Goal: Information Seeking & Learning: Understand process/instructions

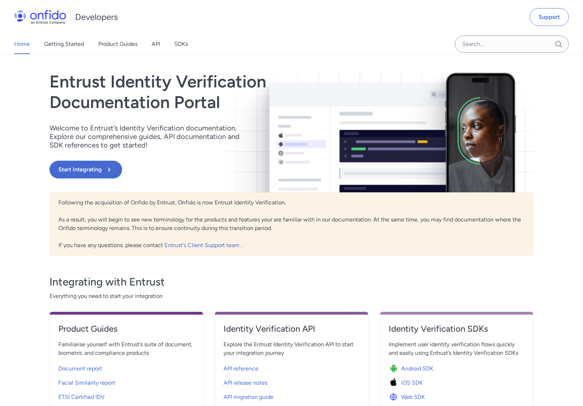
click at [161, 48] on div "Home Getting Started Product Guides API SDKs" at bounding box center [108, 44] width 216 height 20
click at [158, 46] on link "API" at bounding box center [156, 44] width 9 height 20
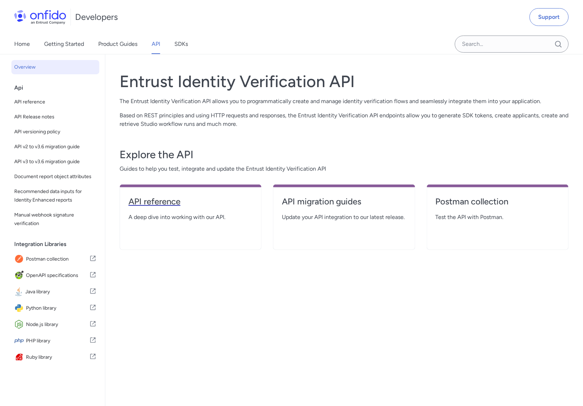
click at [153, 206] on h4 "API reference" at bounding box center [190, 201] width 124 height 11
select select "http"
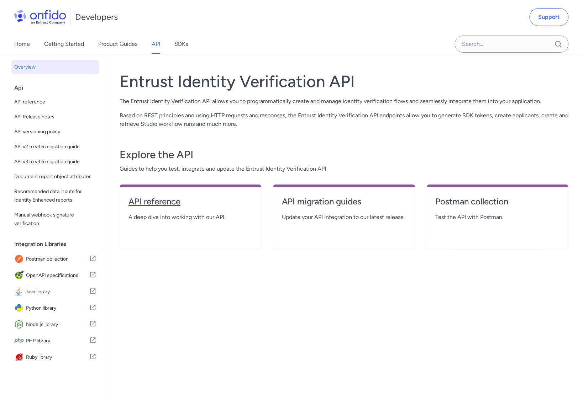
select select "http"
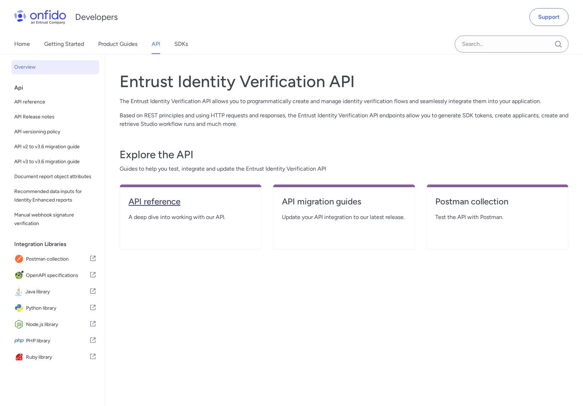
select select "http"
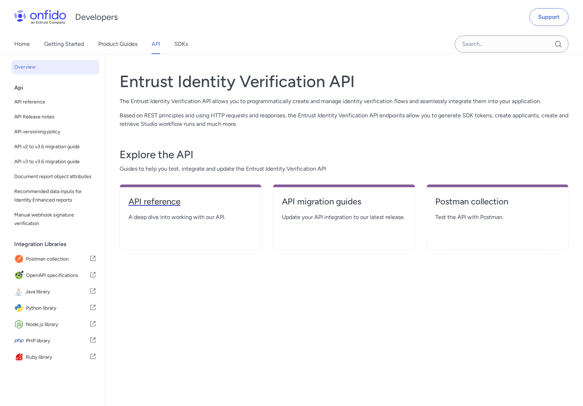
select select "http"
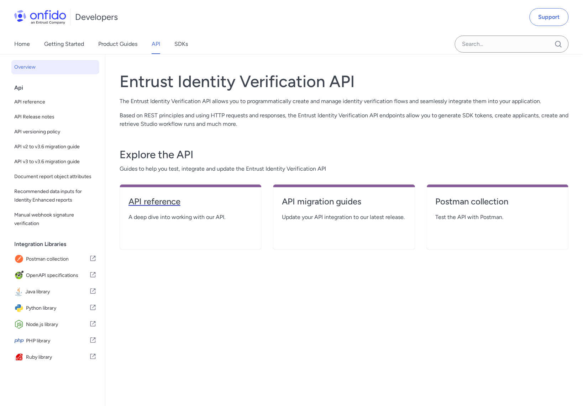
select select "http"
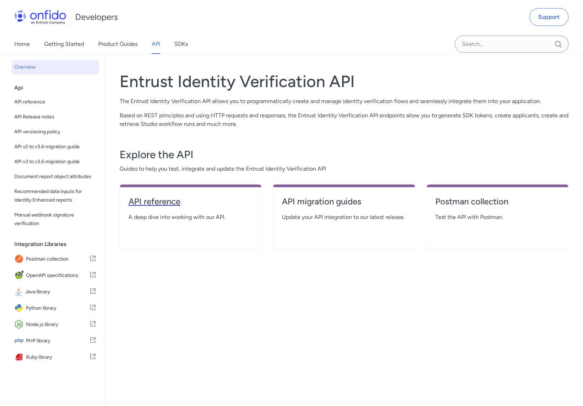
select select "http"
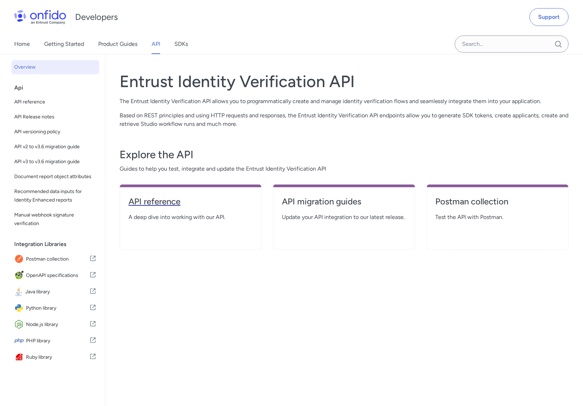
select select "http"
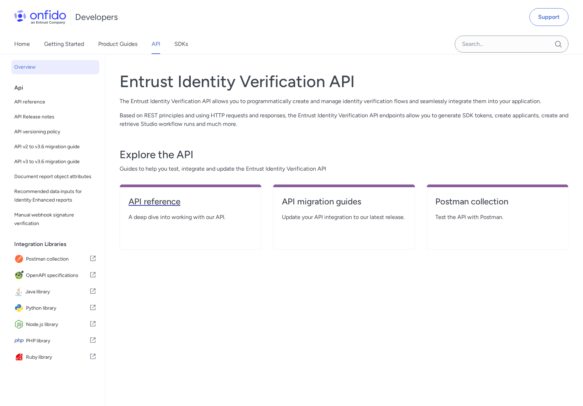
select select "http"
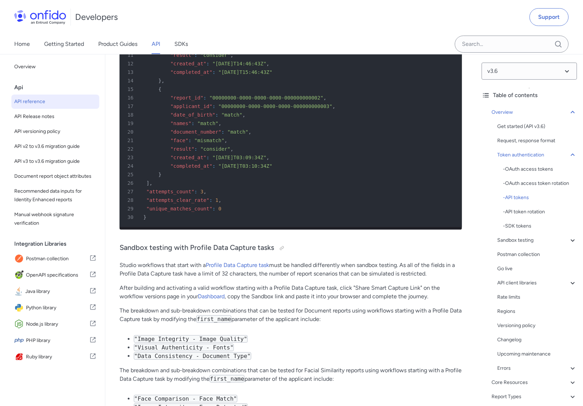
scroll to position [12652, 0]
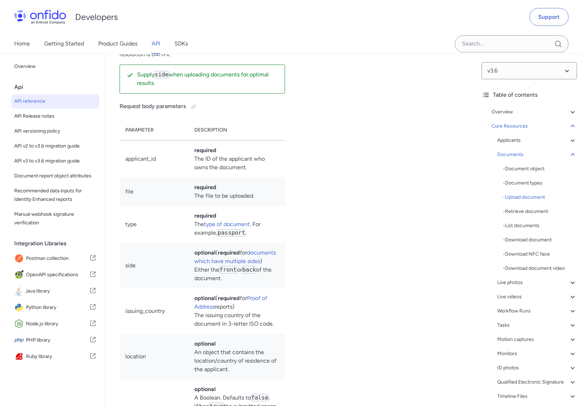
click at [177, 59] on p "Valid file formats for documents are jpg , png and pdf . The file size must be …" at bounding box center [202, 46] width 165 height 26
drag, startPoint x: 263, startPoint y: 199, endPoint x: 278, endPoint y: 216, distance: 22.9
click at [278, 59] on p "Valid file formats for documents are jpg , png and pdf . The file size must be …" at bounding box center [202, 46] width 165 height 26
copy p "The file size must be between 32KB and 10MB. Maximum supported resolution is 64…"
